Goal: Information Seeking & Learning: Compare options

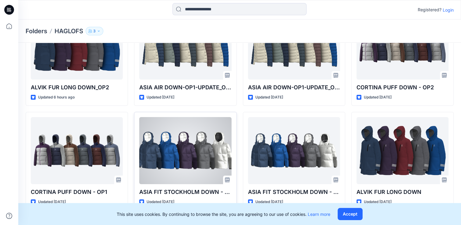
scroll to position [91, 0]
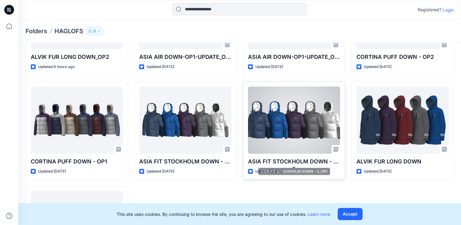
click at [334, 162] on p "ASIA FIT STOCKHOLM DOWN - 2​_OP1" at bounding box center [294, 161] width 92 height 9
drag, startPoint x: 333, startPoint y: 161, endPoint x: 291, endPoint y: 134, distance: 50.1
click at [291, 134] on div at bounding box center [294, 120] width 92 height 67
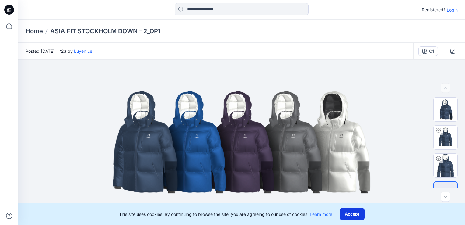
click at [349, 211] on button "Accept" at bounding box center [352, 214] width 25 height 12
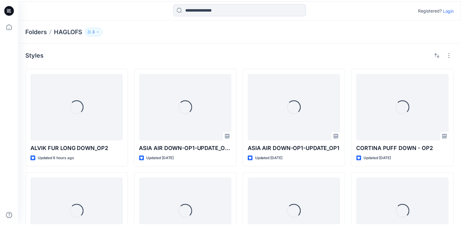
scroll to position [91, 0]
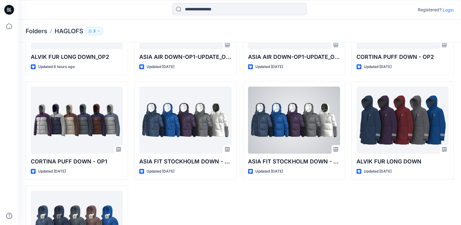
click at [288, 139] on div at bounding box center [294, 120] width 92 height 67
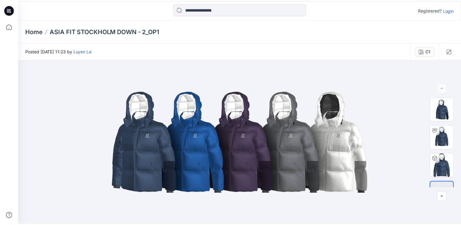
scroll to position [91, 0]
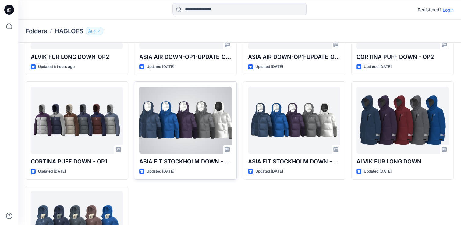
click at [178, 125] on div at bounding box center [185, 120] width 92 height 67
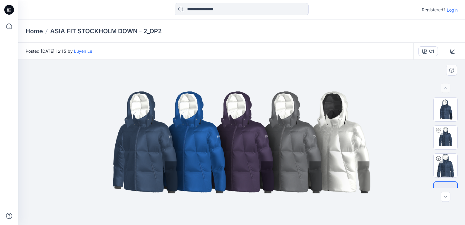
click at [172, 170] on img at bounding box center [241, 142] width 275 height 165
click at [445, 109] on img at bounding box center [446, 109] width 24 height 24
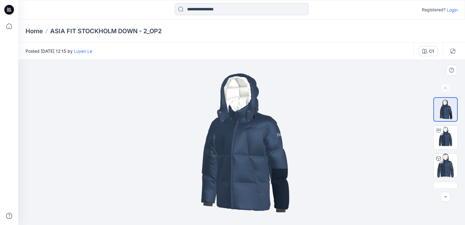
drag, startPoint x: 245, startPoint y: 174, endPoint x: 317, endPoint y: 169, distance: 72.6
click at [307, 170] on img at bounding box center [241, 142] width 165 height 165
drag, startPoint x: 295, startPoint y: 170, endPoint x: 157, endPoint y: 174, distance: 137.8
click at [157, 174] on div at bounding box center [241, 142] width 447 height 165
click at [448, 145] on img at bounding box center [446, 138] width 24 height 24
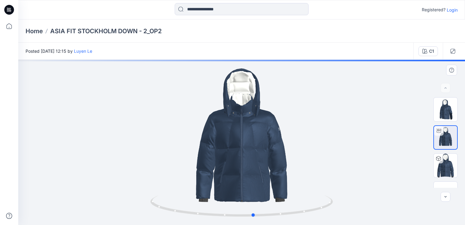
drag, startPoint x: 274, startPoint y: 173, endPoint x: 339, endPoint y: 150, distance: 69.0
click at [339, 150] on div at bounding box center [241, 142] width 447 height 165
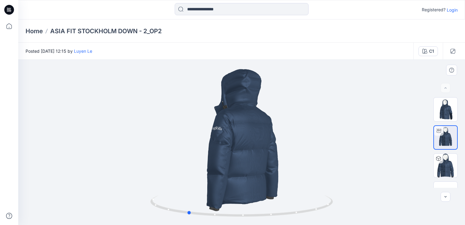
drag, startPoint x: 236, startPoint y: 179, endPoint x: 314, endPoint y: 160, distance: 80.9
click at [313, 161] on div at bounding box center [241, 142] width 447 height 165
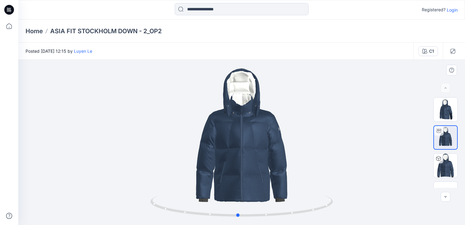
drag, startPoint x: 240, startPoint y: 175, endPoint x: 271, endPoint y: 172, distance: 31.2
click at [271, 172] on div at bounding box center [241, 142] width 447 height 165
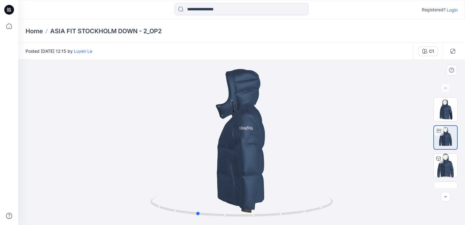
drag, startPoint x: 269, startPoint y: 172, endPoint x: 218, endPoint y: 175, distance: 51.2
click at [218, 175] on div at bounding box center [241, 142] width 447 height 165
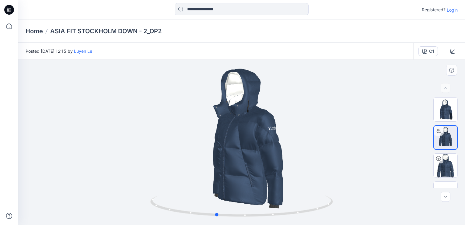
drag, startPoint x: 220, startPoint y: 178, endPoint x: 241, endPoint y: 177, distance: 20.7
click at [241, 177] on div at bounding box center [241, 142] width 447 height 165
drag, startPoint x: 231, startPoint y: 174, endPoint x: 245, endPoint y: 173, distance: 14.4
click at [245, 173] on div at bounding box center [241, 142] width 447 height 165
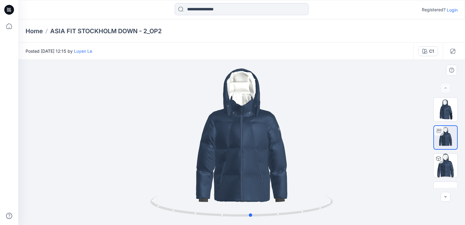
drag, startPoint x: 251, startPoint y: 187, endPoint x: 262, endPoint y: 187, distance: 10.7
click at [261, 187] on div at bounding box center [241, 142] width 447 height 165
drag, startPoint x: 239, startPoint y: 186, endPoint x: 263, endPoint y: 182, distance: 24.0
click at [263, 182] on div at bounding box center [241, 142] width 447 height 165
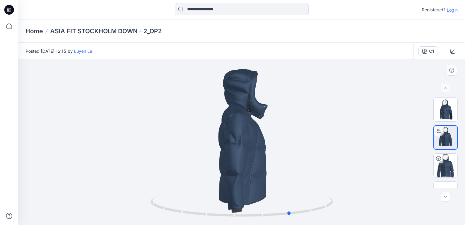
click at [266, 180] on div at bounding box center [241, 142] width 447 height 165
drag, startPoint x: 242, startPoint y: 182, endPoint x: 271, endPoint y: 177, distance: 29.6
click at [271, 177] on div at bounding box center [241, 142] width 447 height 165
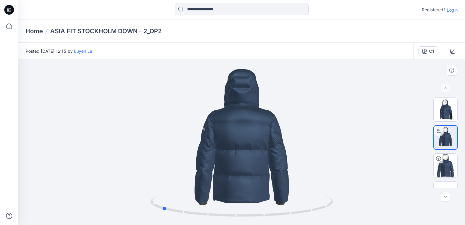
drag, startPoint x: 257, startPoint y: 179, endPoint x: 311, endPoint y: 168, distance: 55.3
click at [310, 168] on div at bounding box center [241, 142] width 447 height 165
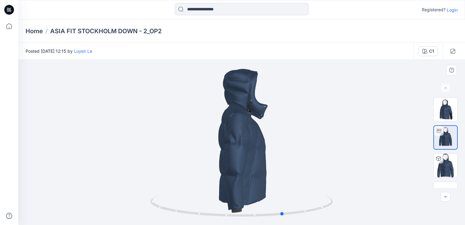
drag, startPoint x: 249, startPoint y: 171, endPoint x: 338, endPoint y: 160, distance: 89.3
click at [333, 162] on div at bounding box center [241, 142] width 447 height 165
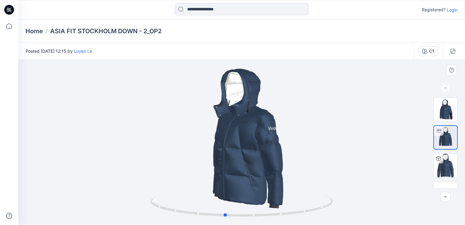
drag, startPoint x: 194, startPoint y: 143, endPoint x: 274, endPoint y: 144, distance: 79.2
click at [274, 144] on div at bounding box center [241, 142] width 447 height 165
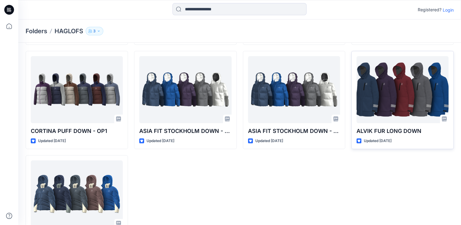
scroll to position [91, 0]
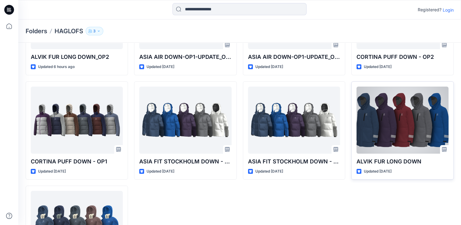
click at [375, 127] on div at bounding box center [402, 120] width 92 height 67
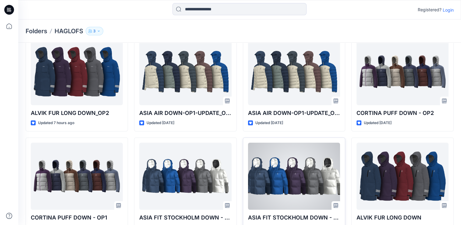
scroll to position [5, 0]
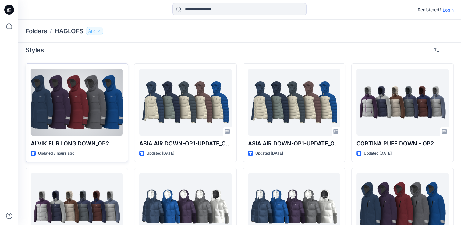
click at [77, 113] on div at bounding box center [77, 102] width 92 height 67
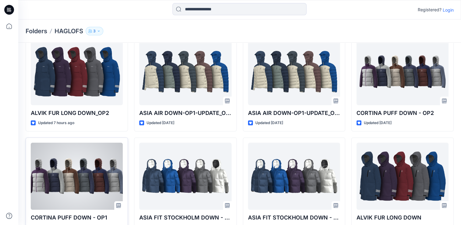
scroll to position [66, 0]
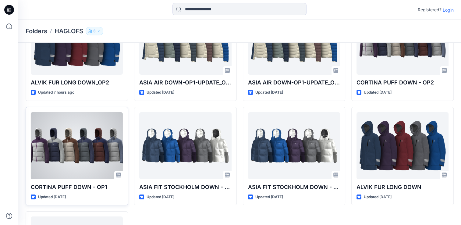
click at [88, 147] on div at bounding box center [77, 145] width 92 height 67
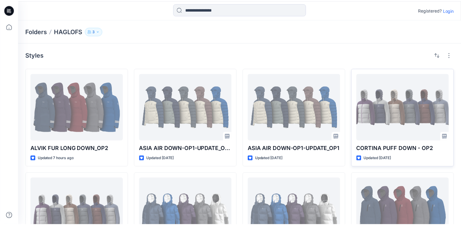
scroll to position [66, 0]
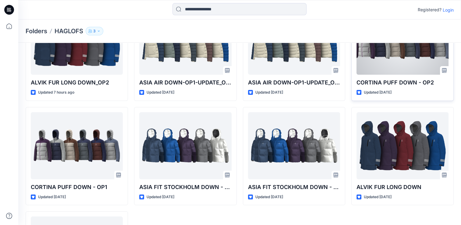
click at [385, 56] on div at bounding box center [402, 41] width 92 height 67
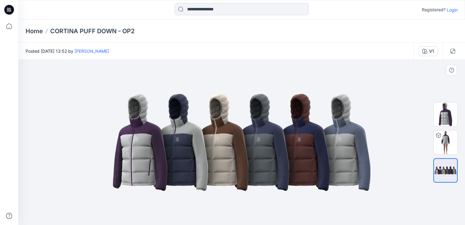
click at [133, 79] on img at bounding box center [241, 142] width 275 height 165
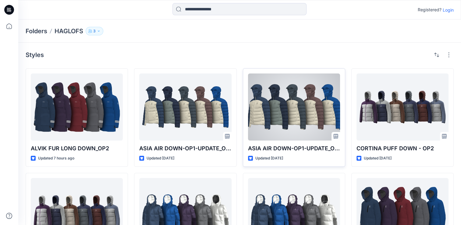
click at [270, 104] on div at bounding box center [294, 106] width 92 height 67
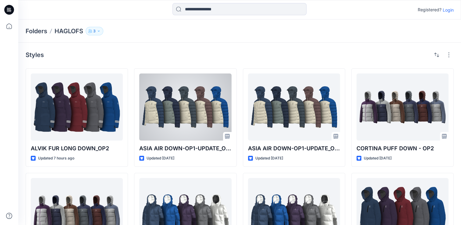
click at [196, 113] on div at bounding box center [185, 106] width 92 height 67
